Goal: Task Accomplishment & Management: Use online tool/utility

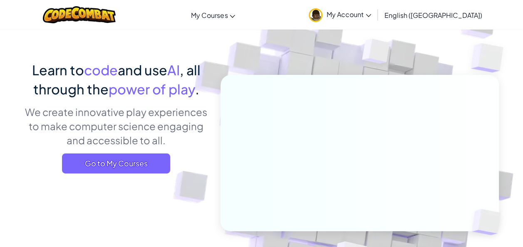
scroll to position [52, 0]
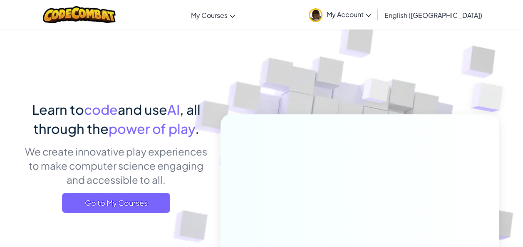
scroll to position [52, 0]
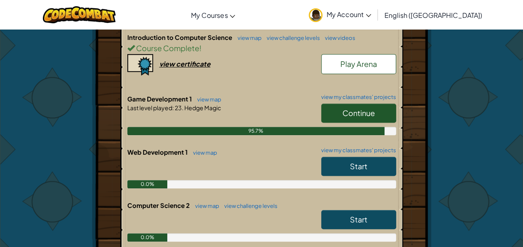
scroll to position [205, 0]
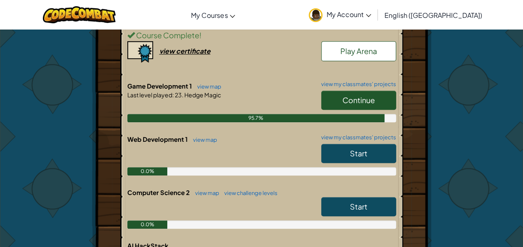
click at [381, 100] on link "Continue" at bounding box center [358, 100] width 75 height 19
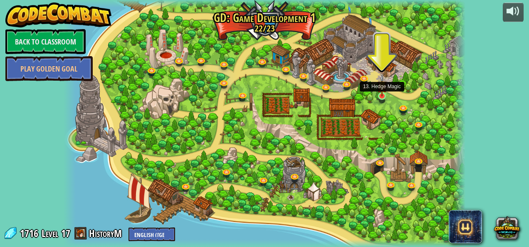
click at [380, 96] on img at bounding box center [382, 86] width 10 height 22
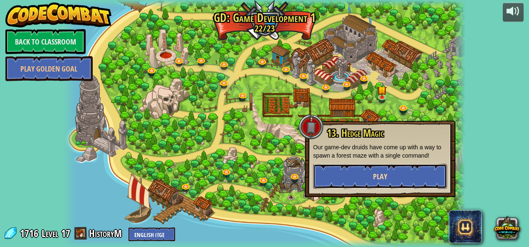
click at [378, 173] on span "Play" at bounding box center [380, 176] width 14 height 10
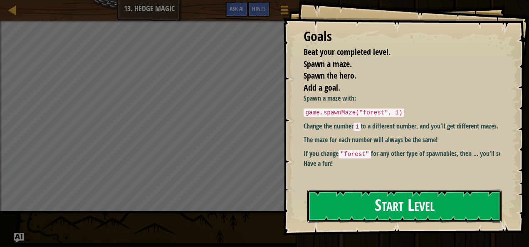
click at [360, 199] on button "Start Level" at bounding box center [404, 206] width 194 height 33
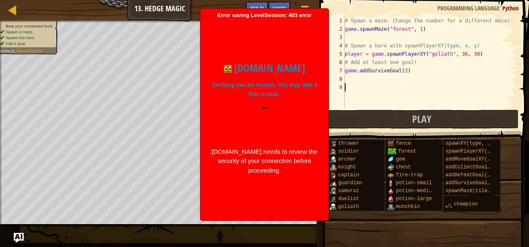
click at [223, 70] on h1 "[DOMAIN_NAME]" at bounding box center [264, 68] width 107 height 16
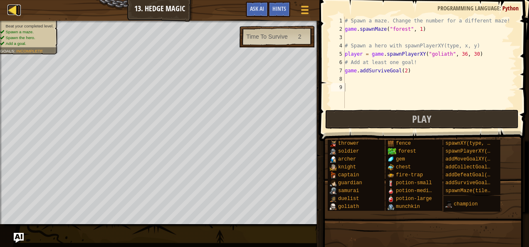
click at [15, 13] on div at bounding box center [12, 10] width 10 height 10
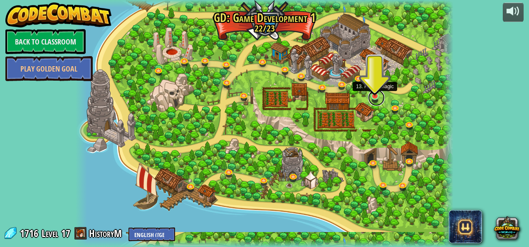
click at [376, 99] on link at bounding box center [376, 97] width 17 height 17
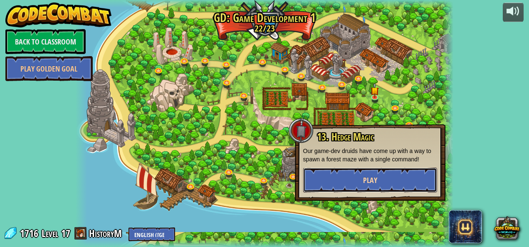
click at [340, 180] on button "Play" at bounding box center [370, 180] width 134 height 25
